Goal: Use online tool/utility: Utilize a website feature to perform a specific function

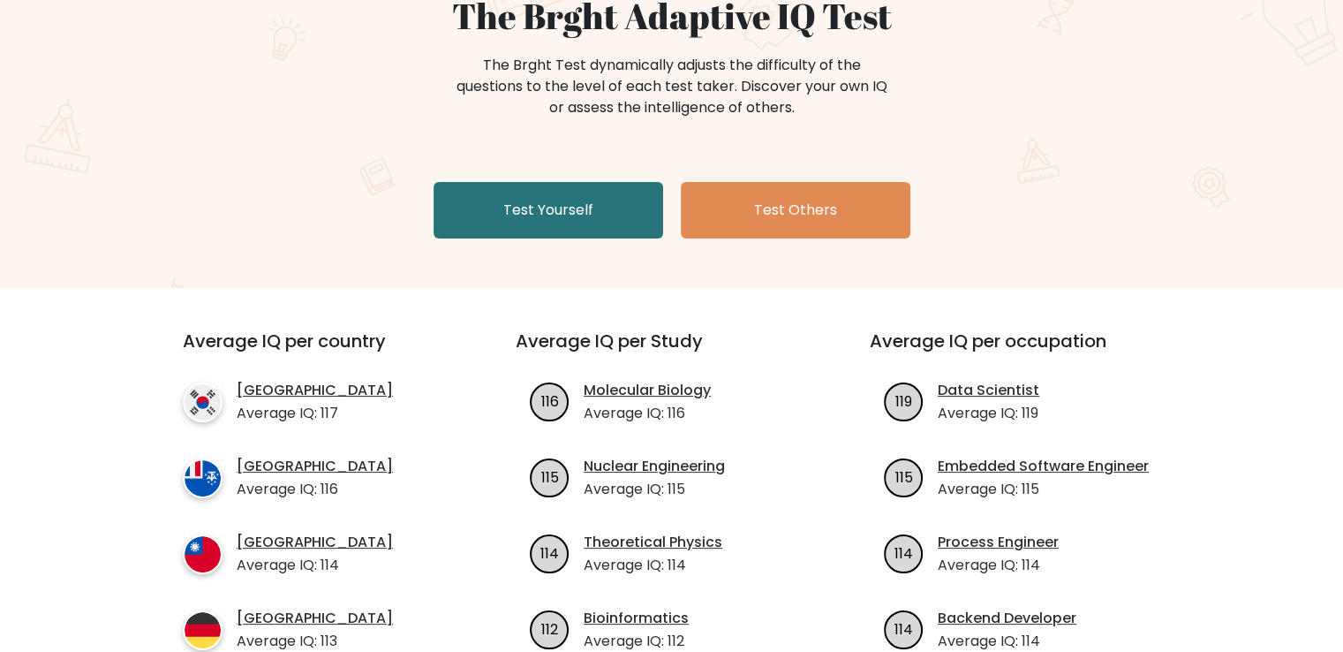
scroll to position [186, 0]
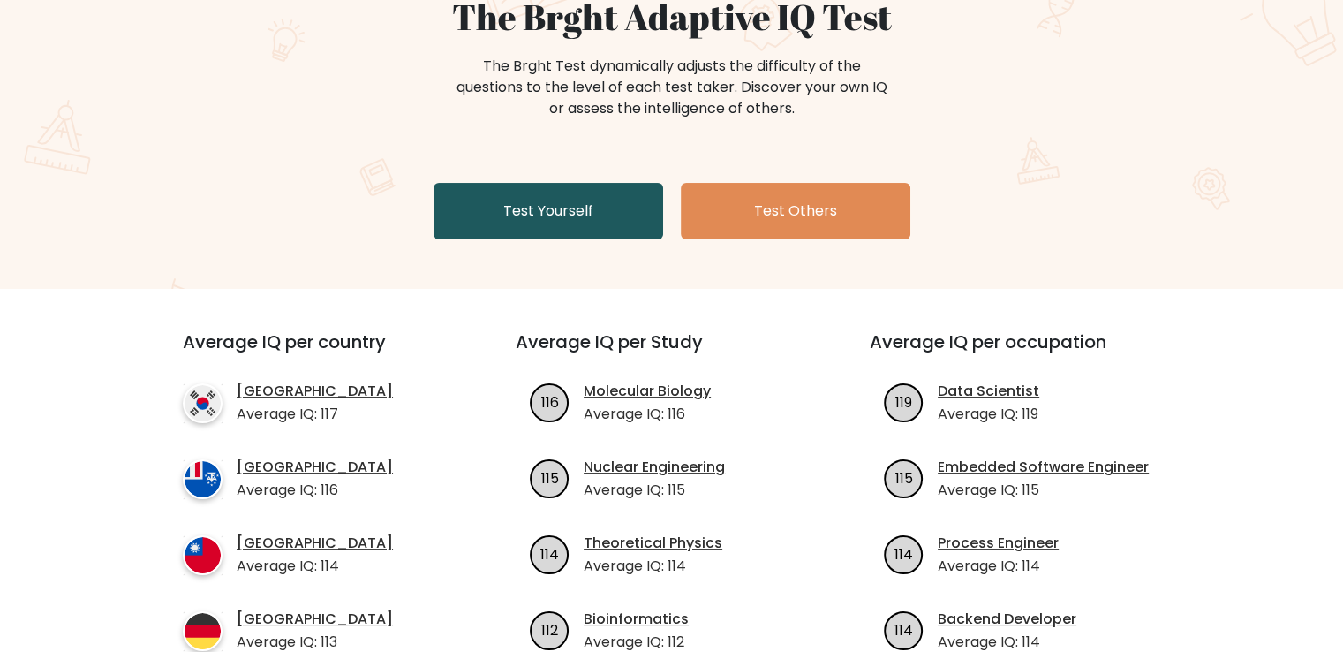
click at [584, 220] on link "Test Yourself" at bounding box center [548, 211] width 230 height 57
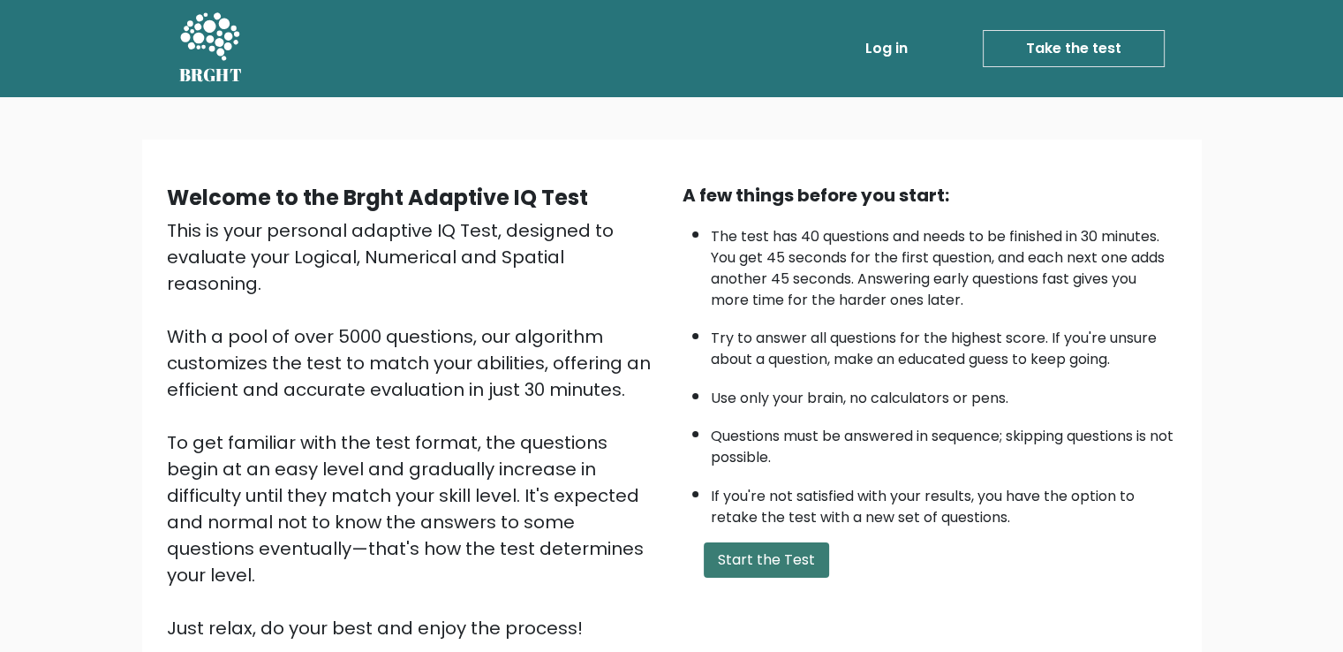
click at [731, 553] on button "Start the Test" at bounding box center [766, 559] width 125 height 35
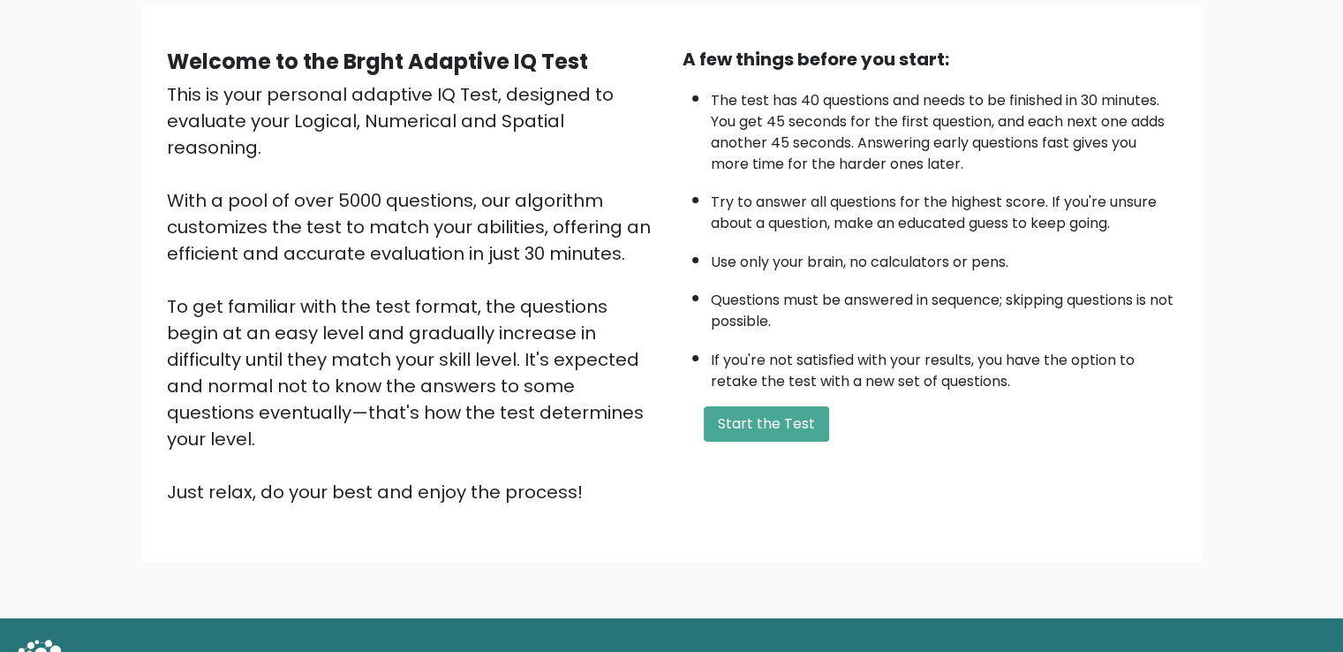
scroll to position [134, 0]
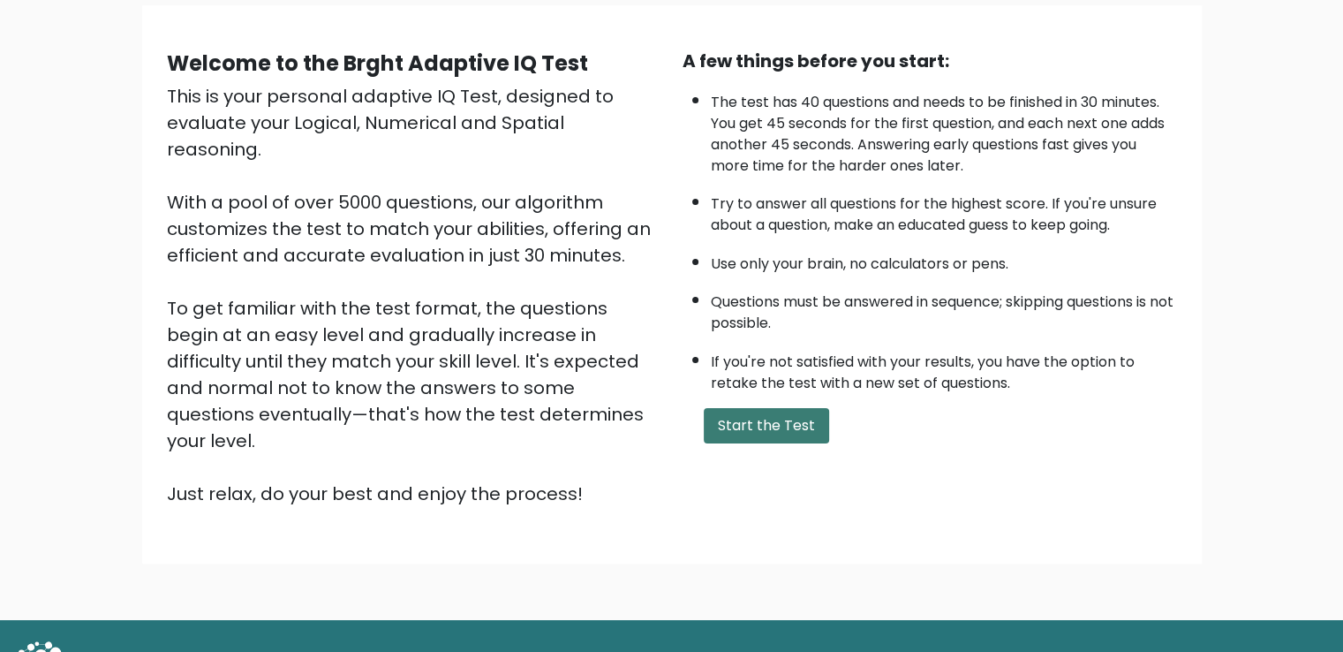
click at [705, 433] on button "Start the Test" at bounding box center [766, 425] width 125 height 35
